Goal: Check status

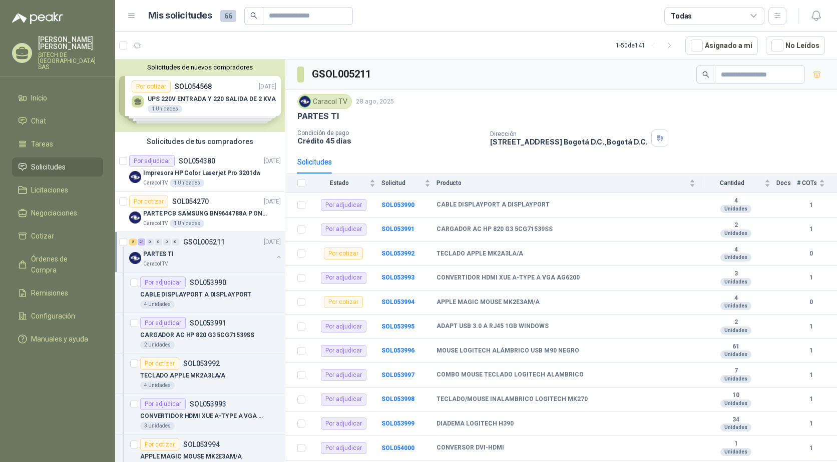
scroll to position [4, 0]
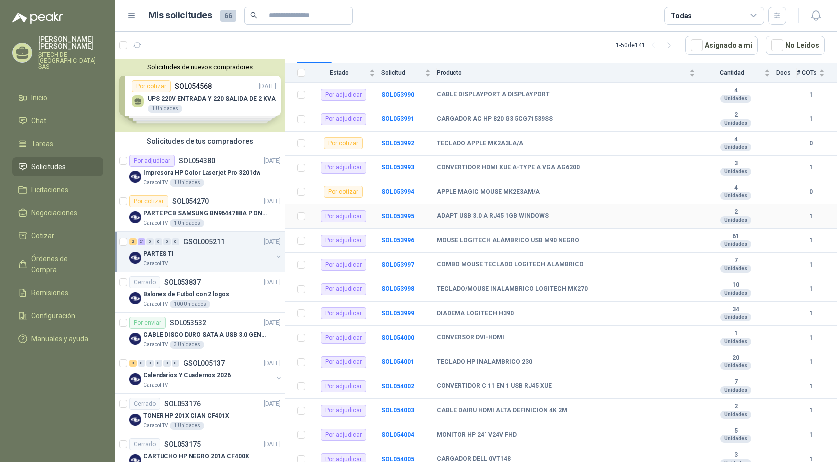
scroll to position [200, 0]
